Goal: Task Accomplishment & Management: Manage account settings

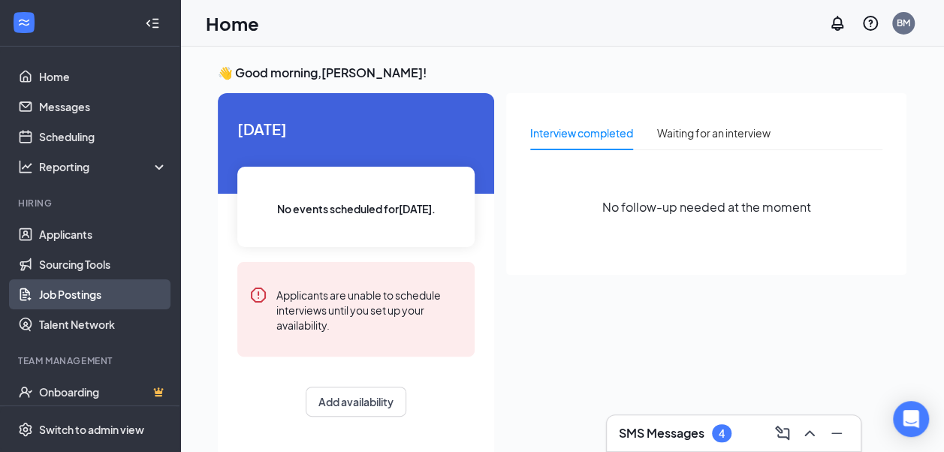
click at [75, 294] on link "Job Postings" at bounding box center [103, 294] width 128 height 30
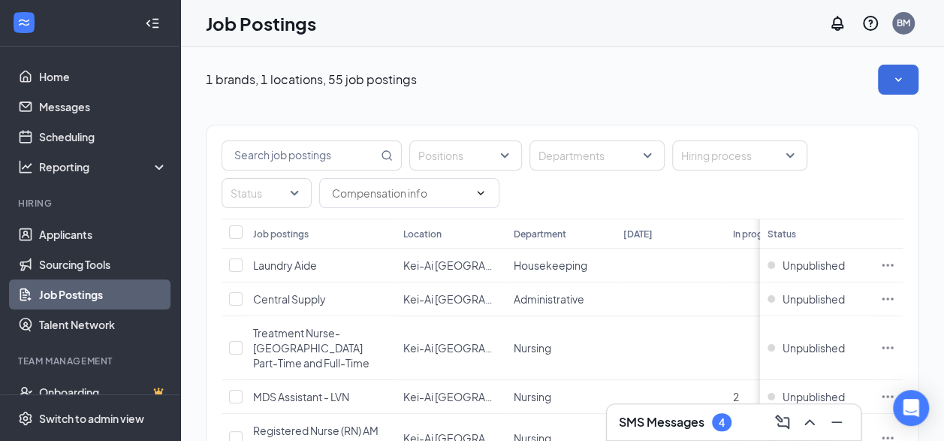
click at [78, 299] on link "Job Postings" at bounding box center [103, 294] width 128 height 30
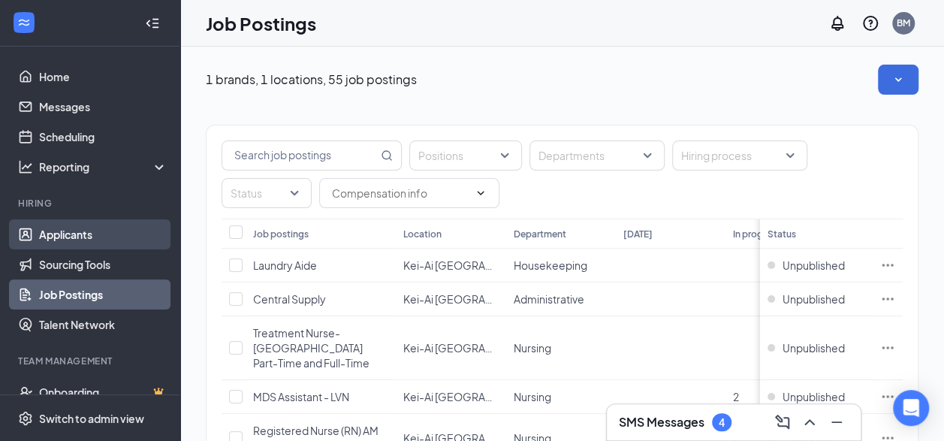
click at [62, 233] on link "Applicants" at bounding box center [103, 234] width 128 height 30
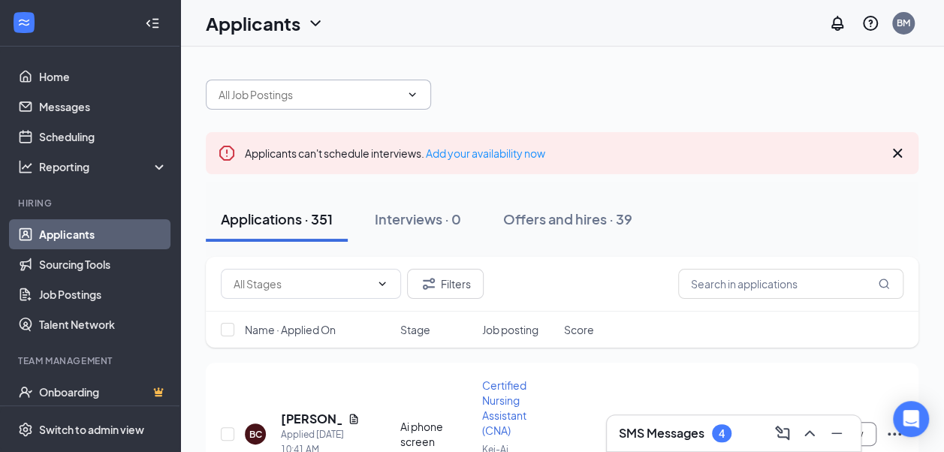
click at [418, 92] on icon "ChevronDown" at bounding box center [412, 95] width 12 height 12
click at [333, 89] on input "text" at bounding box center [310, 94] width 182 height 17
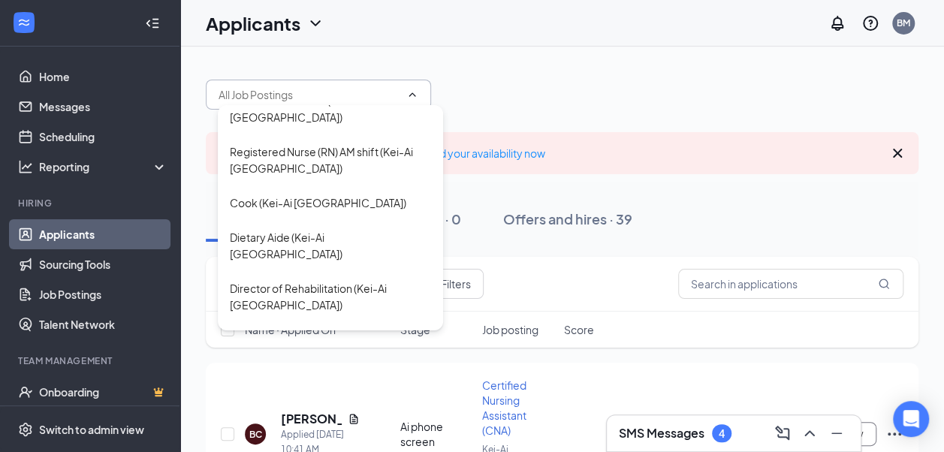
scroll to position [192, 0]
click at [268, 210] on div "Cook (Kei-Ai [GEOGRAPHIC_DATA])" at bounding box center [318, 202] width 176 height 17
type input "Cook (Kei-Ai [GEOGRAPHIC_DATA])"
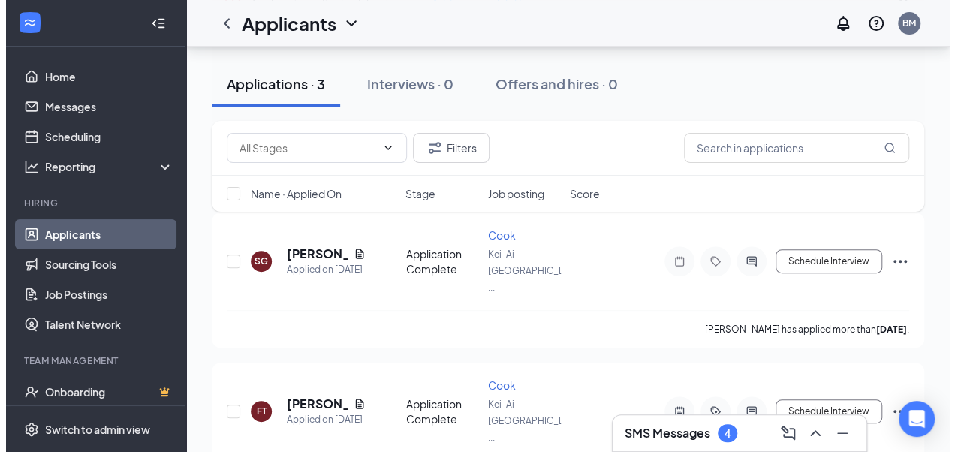
scroll to position [180, 0]
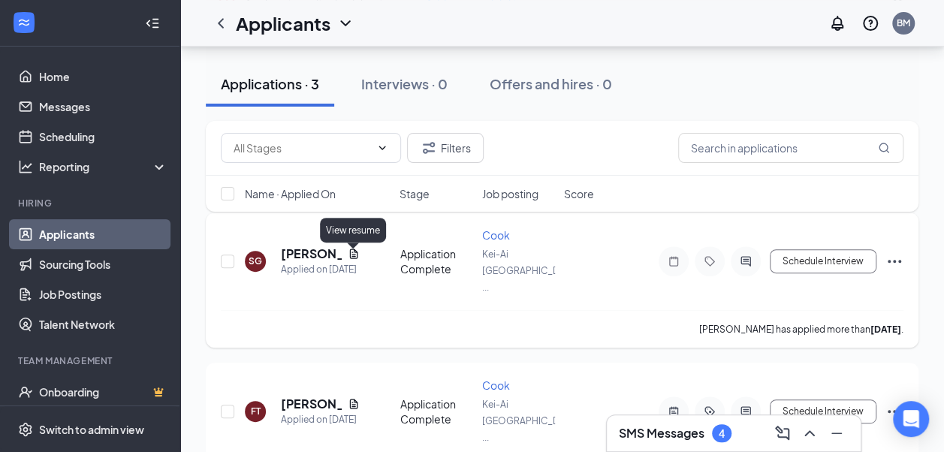
click at [350, 258] on icon "Document" at bounding box center [354, 254] width 12 height 12
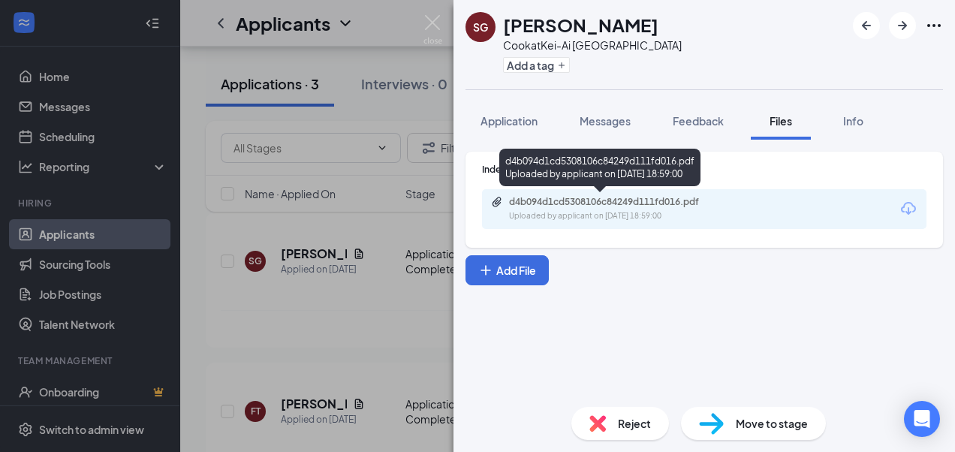
click at [655, 200] on div "d4b094d1cd5308106c84249d111fd016.pdf" at bounding box center [614, 202] width 210 height 12
